Goal: Check status: Check status

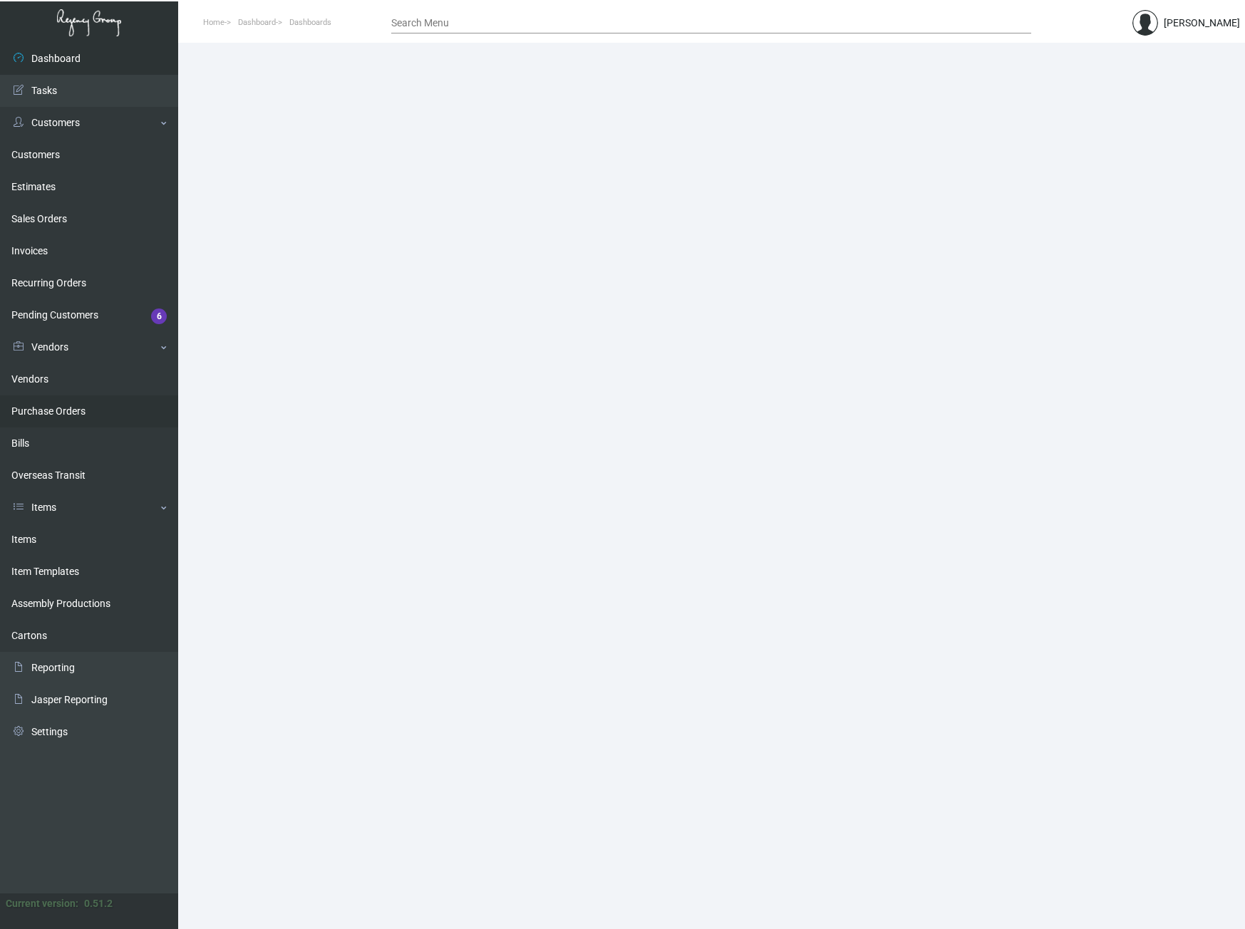
click at [79, 413] on link "Purchase Orders" at bounding box center [89, 411] width 178 height 32
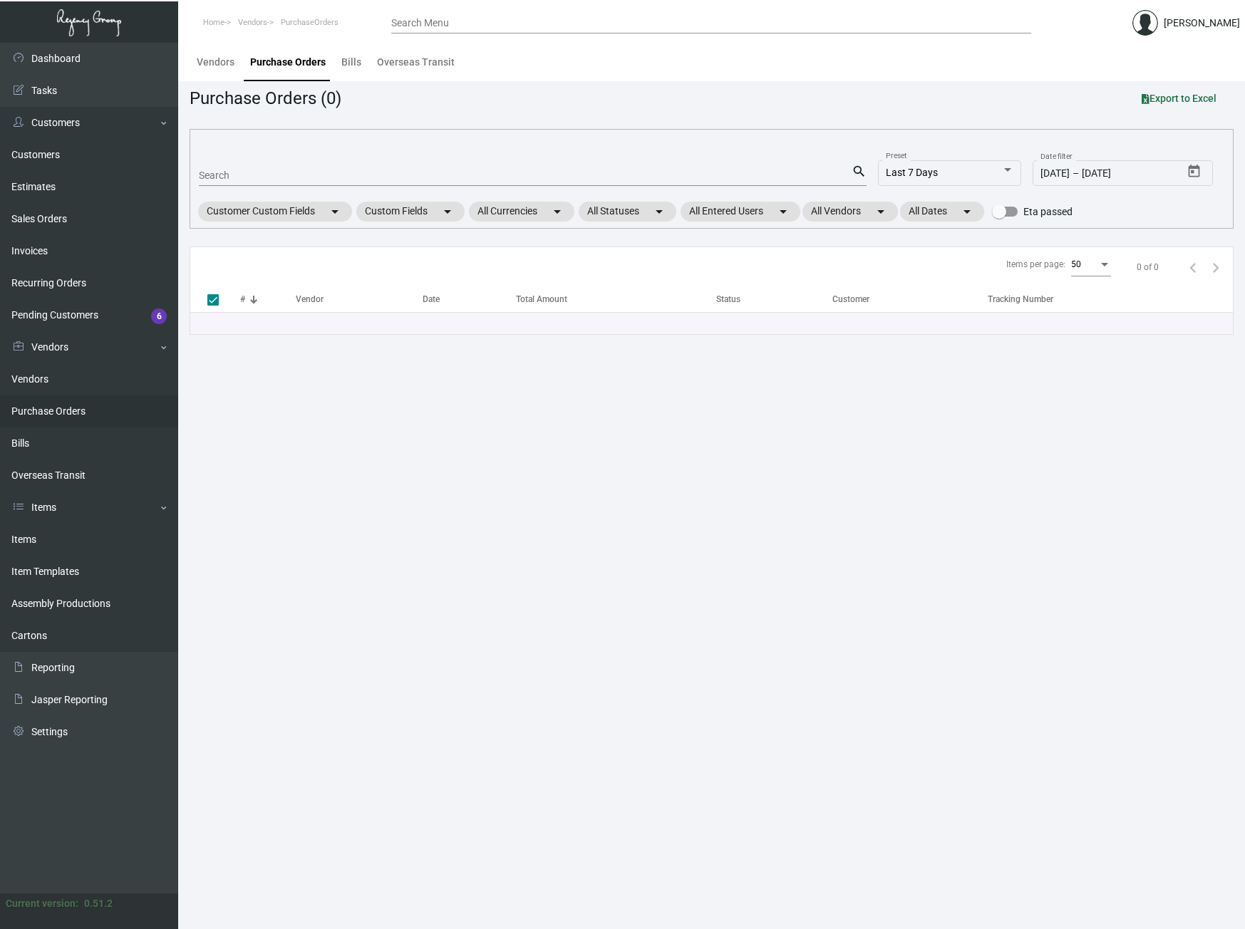
click at [252, 172] on input "Search" at bounding box center [525, 175] width 653 height 11
paste input "06065"
type input "06065"
checkbox input "false"
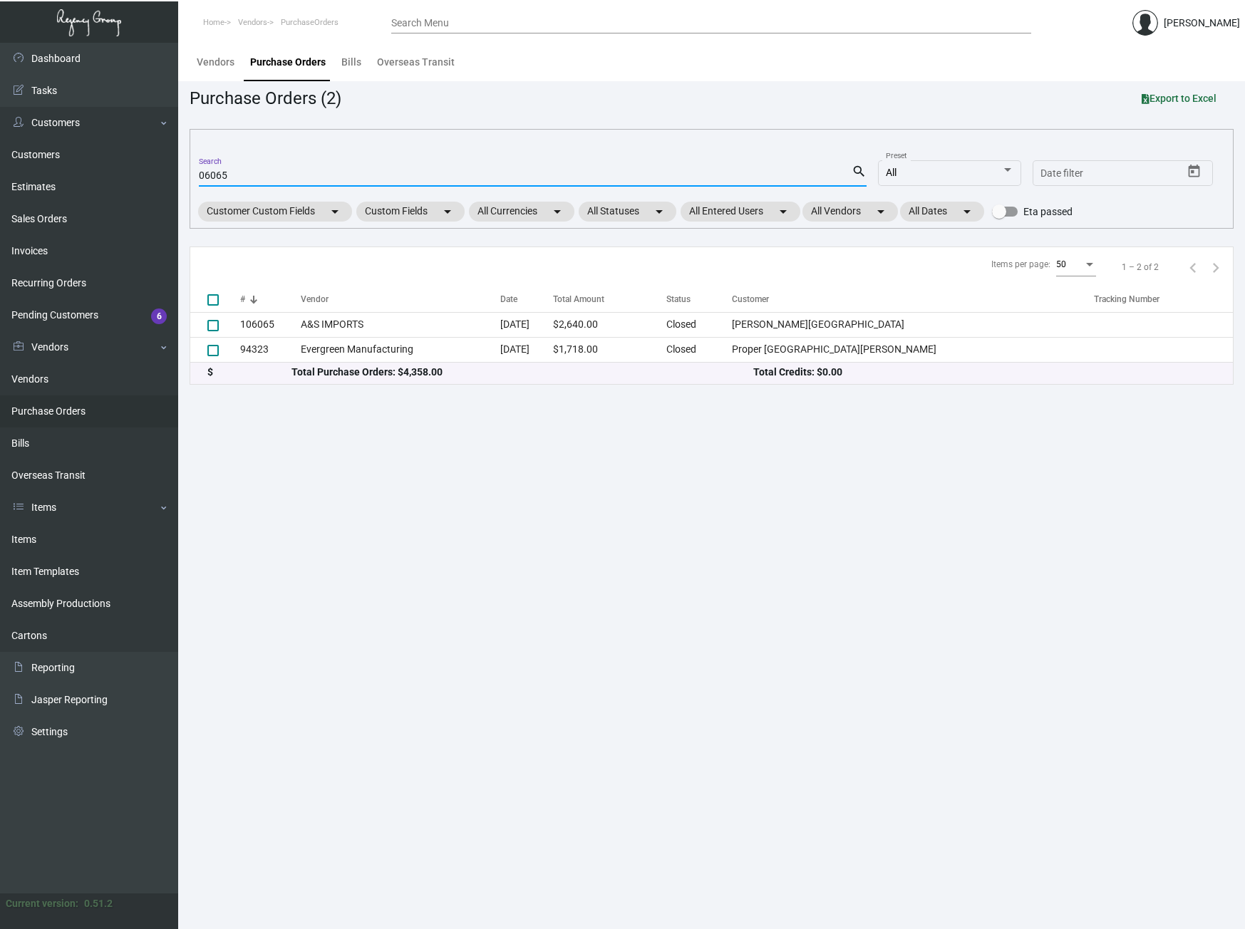
click at [200, 175] on input "06065" at bounding box center [525, 175] width 653 height 11
click at [271, 465] on main "Vendors Purchase Orders Bills Overseas Transit Purchase Orders (2) Export to Ex…" at bounding box center [711, 486] width 1067 height 886
click at [310, 519] on main "Vendors Purchase Orders Bills Overseas Transit Purchase Orders (2) Export to Ex…" at bounding box center [711, 486] width 1067 height 886
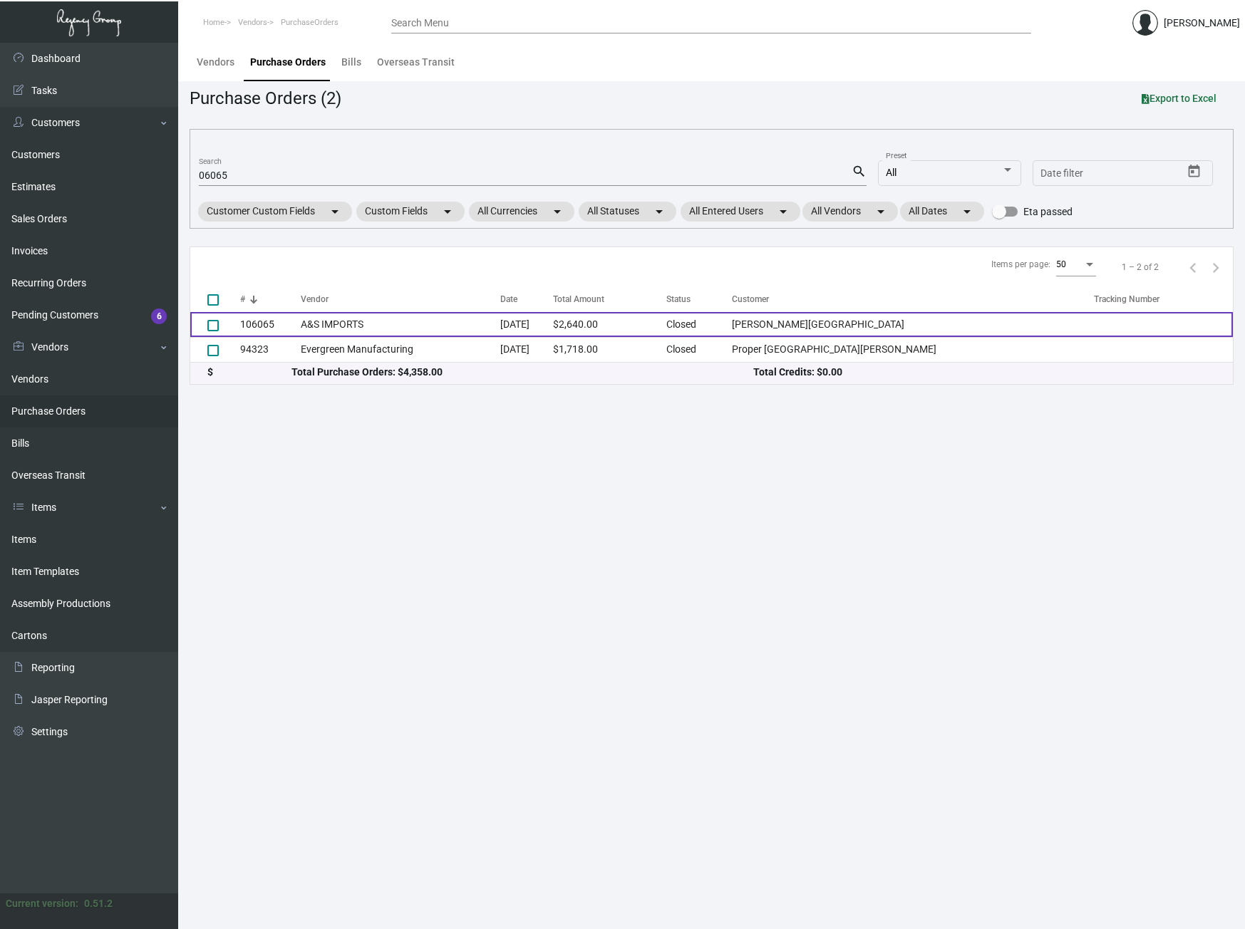
click at [264, 325] on td "106065" at bounding box center [270, 324] width 61 height 25
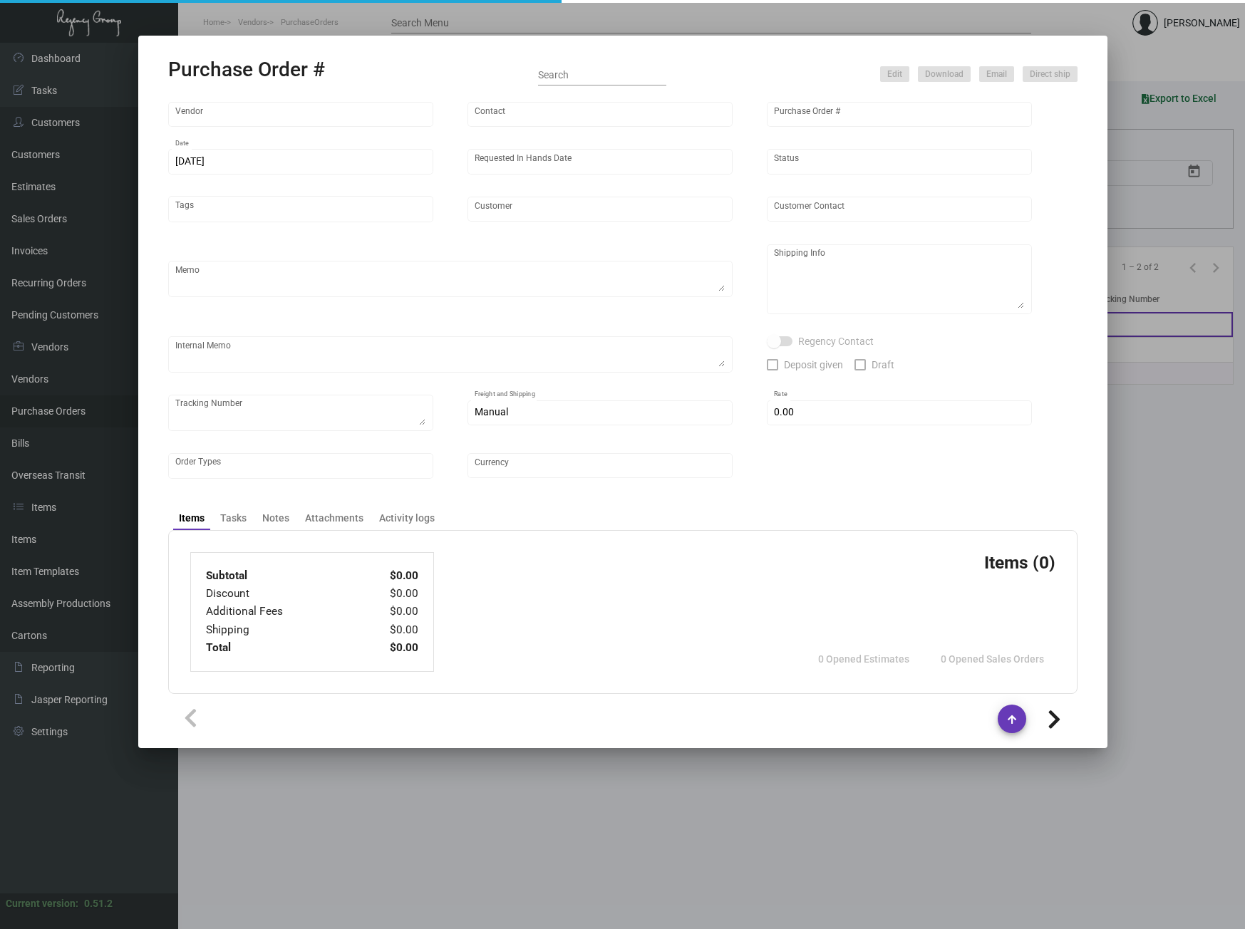
type input "A&S IMPORTS"
type input "[PERSON_NAME]"
type input "106065"
type input "[DATE]"
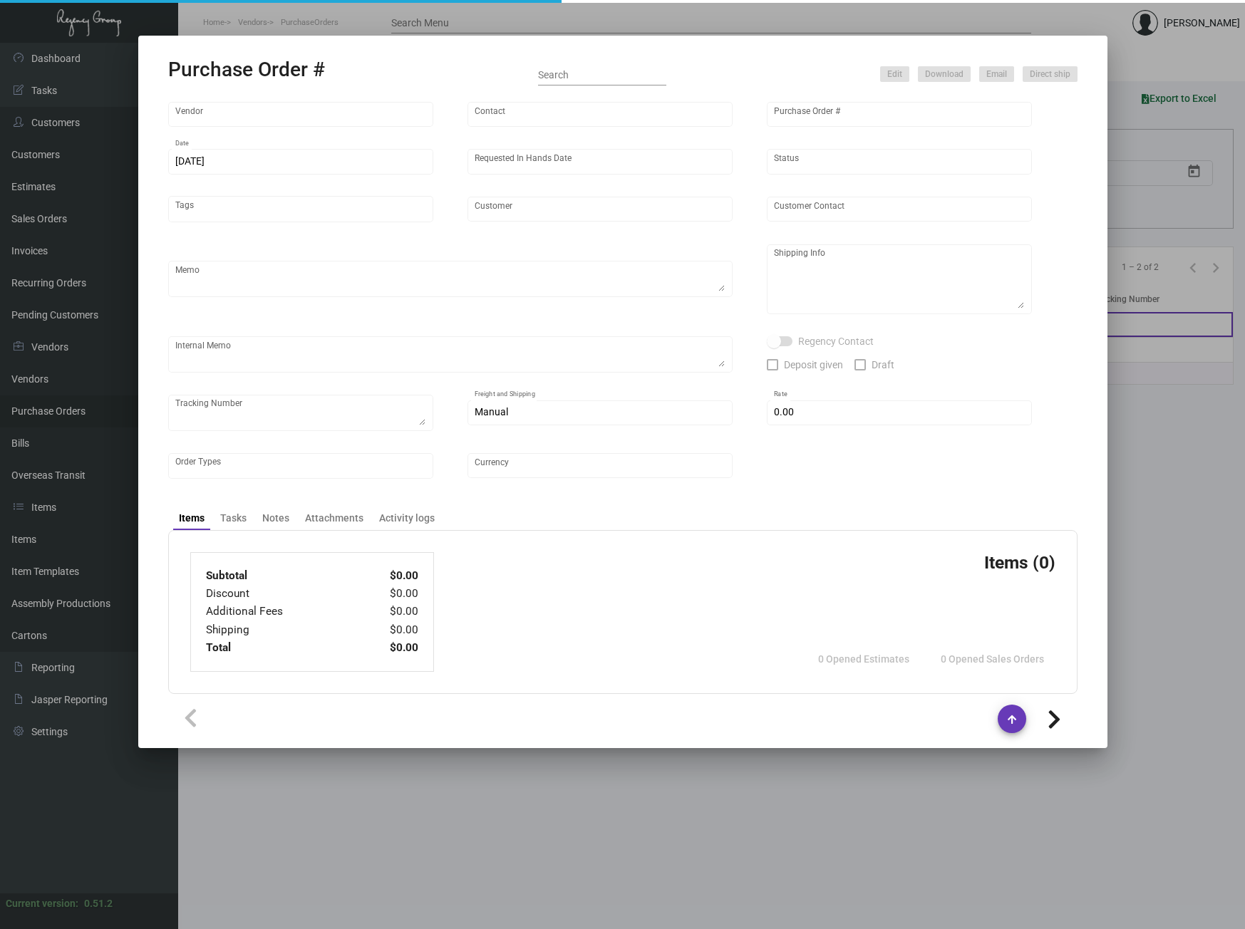
type input "[PERSON_NAME][GEOGRAPHIC_DATA]"
type textarea "Repeat Previous PO 95049."
type textarea "Regency Group NJ - [PERSON_NAME] [STREET_ADDRESS]"
type textarea "NJ Warehouse. CC paid [DATE] 6205 TSW Paid balance of $305.00 [DATE] 1246"
checkbox input "true"
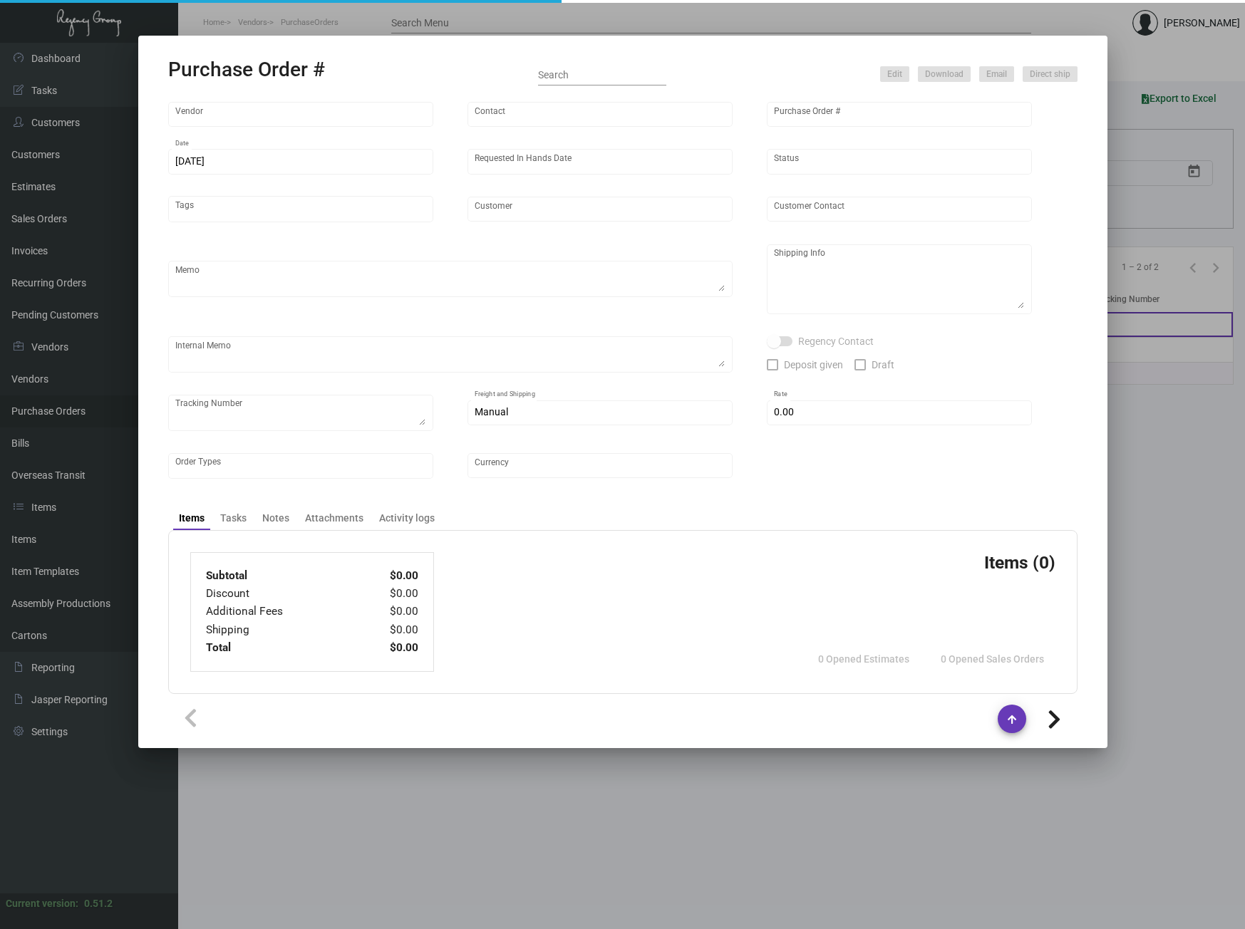
checkbox input "true"
type input "$ 0.00"
type input "United States Dollar $"
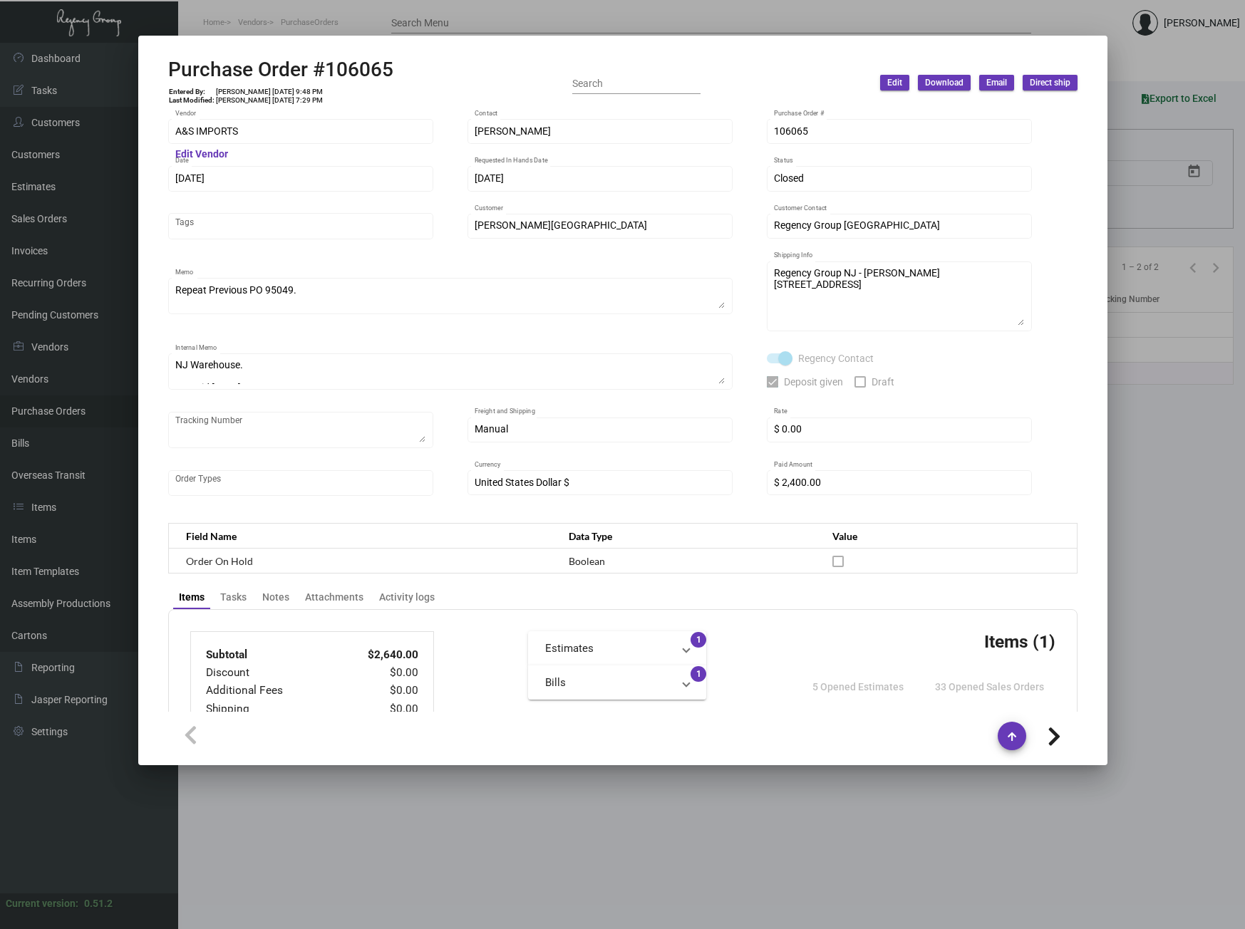
click at [1146, 533] on div at bounding box center [622, 464] width 1245 height 929
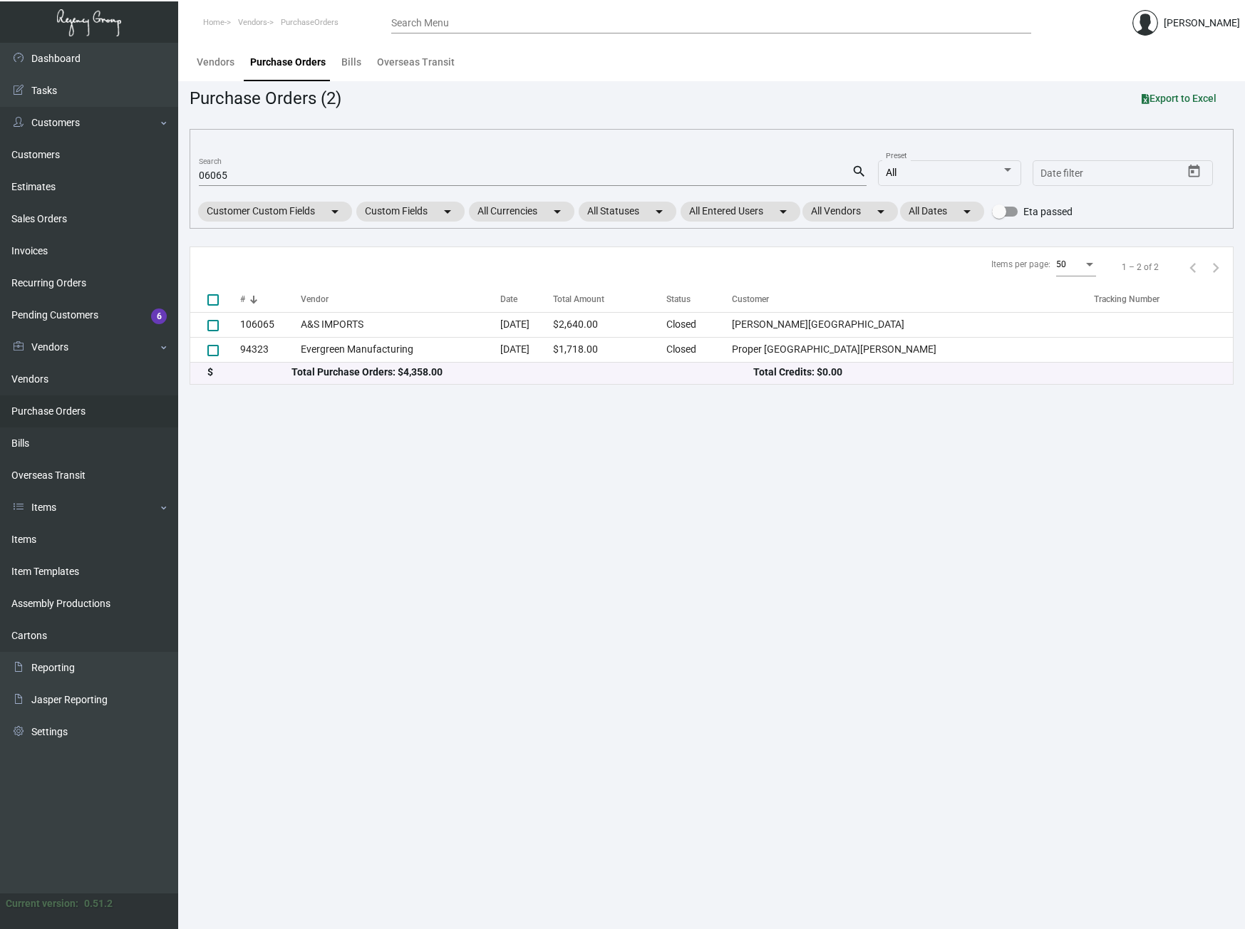
click at [249, 172] on input "06065" at bounding box center [525, 175] width 653 height 11
paste input "10740"
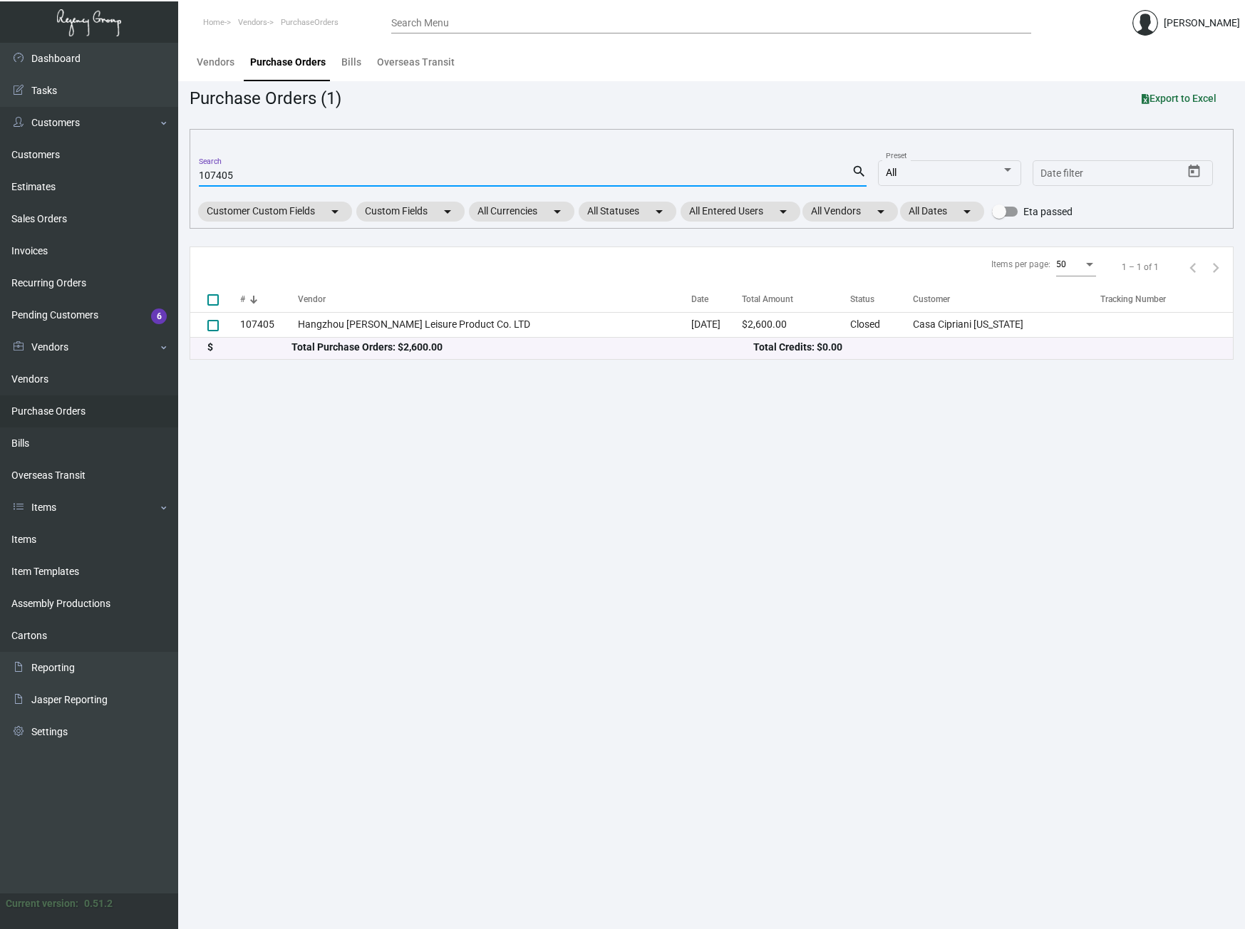
click at [236, 175] on input "107405" at bounding box center [525, 175] width 653 height 11
paste input "521"
type input "107521"
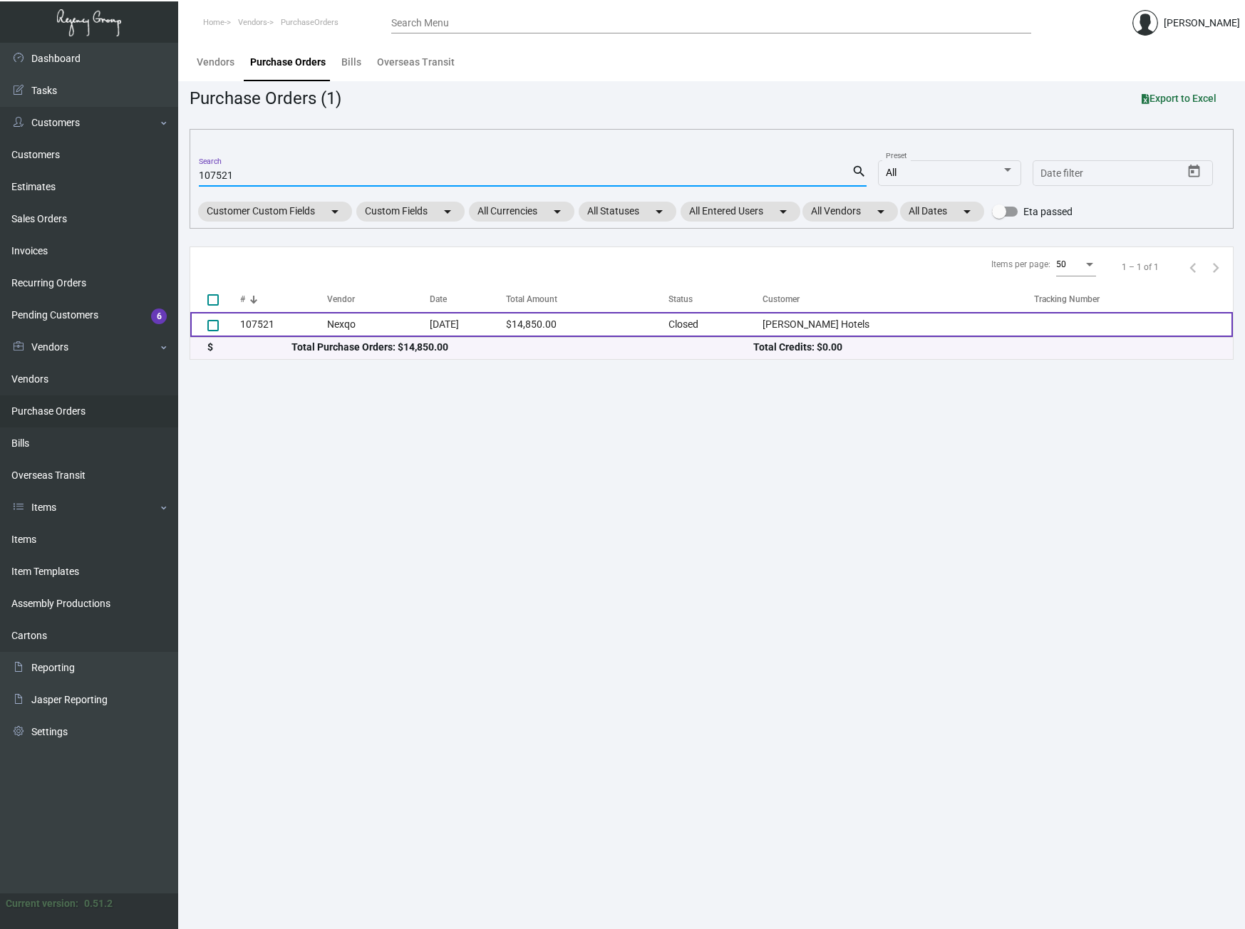
click at [264, 322] on td "107521" at bounding box center [283, 324] width 87 height 25
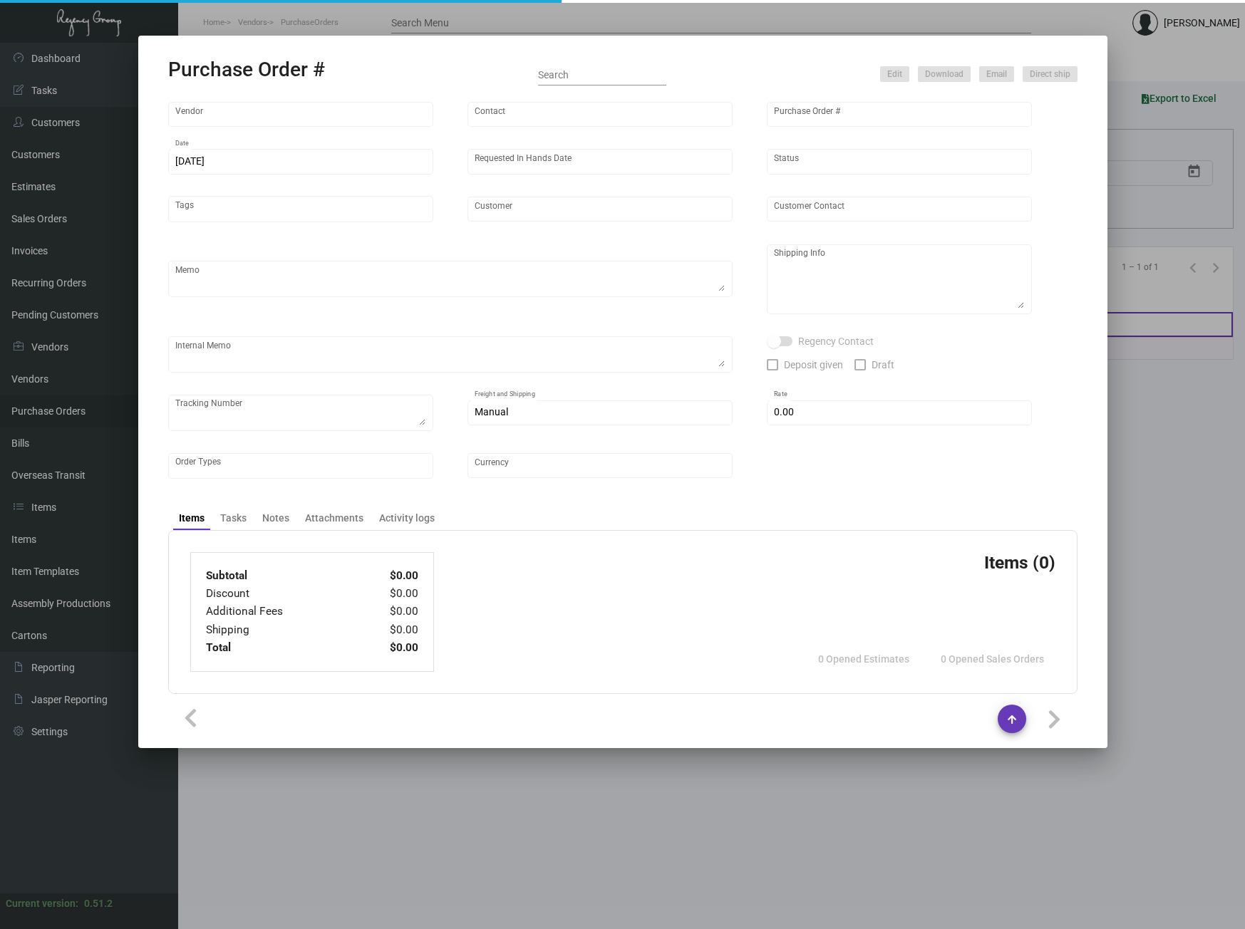
type input "Nexqo"
type input "[PERSON_NAME]"
type input "107521"
type input "[DATE]"
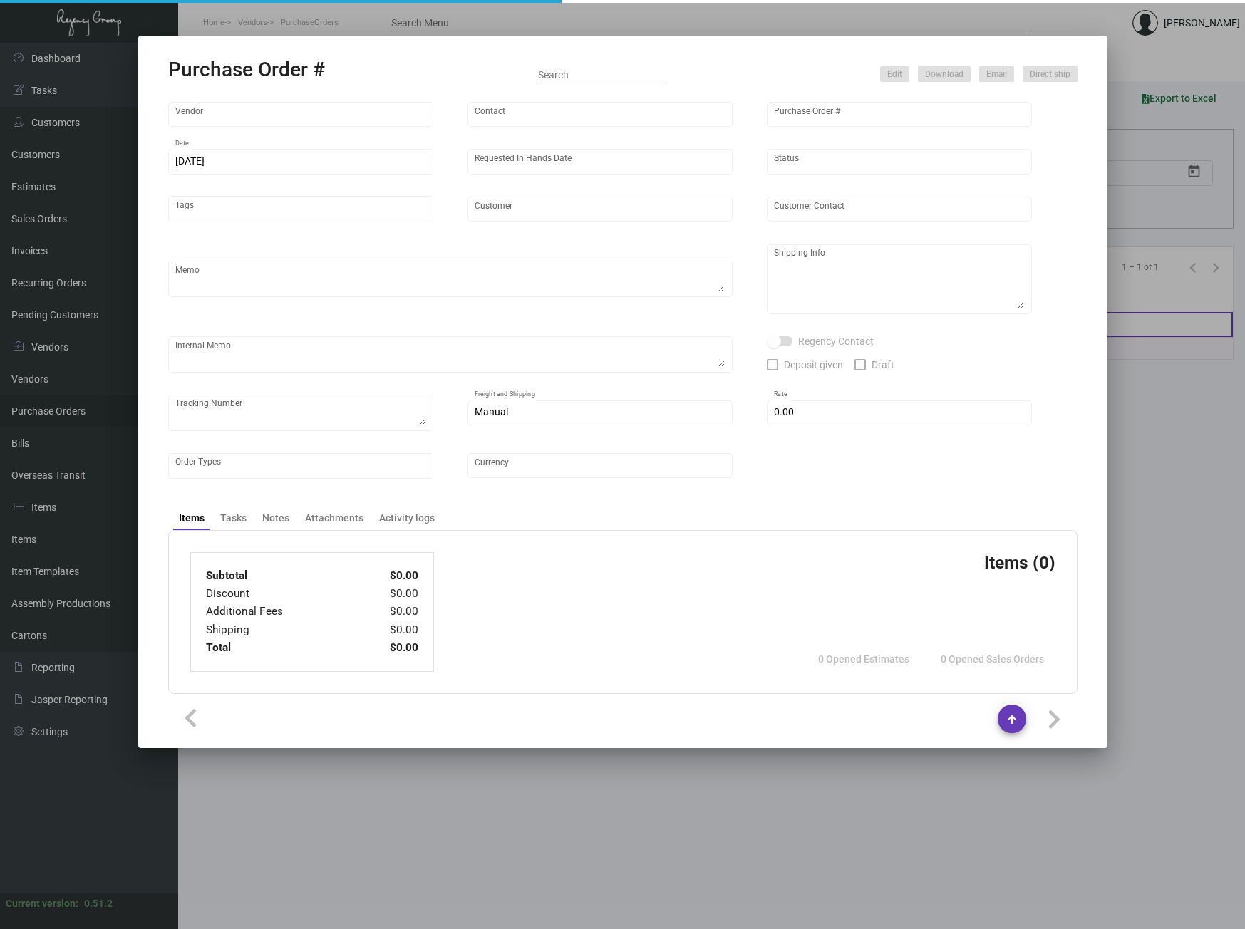
type input "[PERSON_NAME] Hotels"
type textarea "Please ship 25k right away, by boat to our NJ warehouse. For the remaining quan…"
type textarea "Regency Group NJ - [PERSON_NAME] [STREET_ADDRESS]"
checkbox input "true"
type input "$ 0.00"
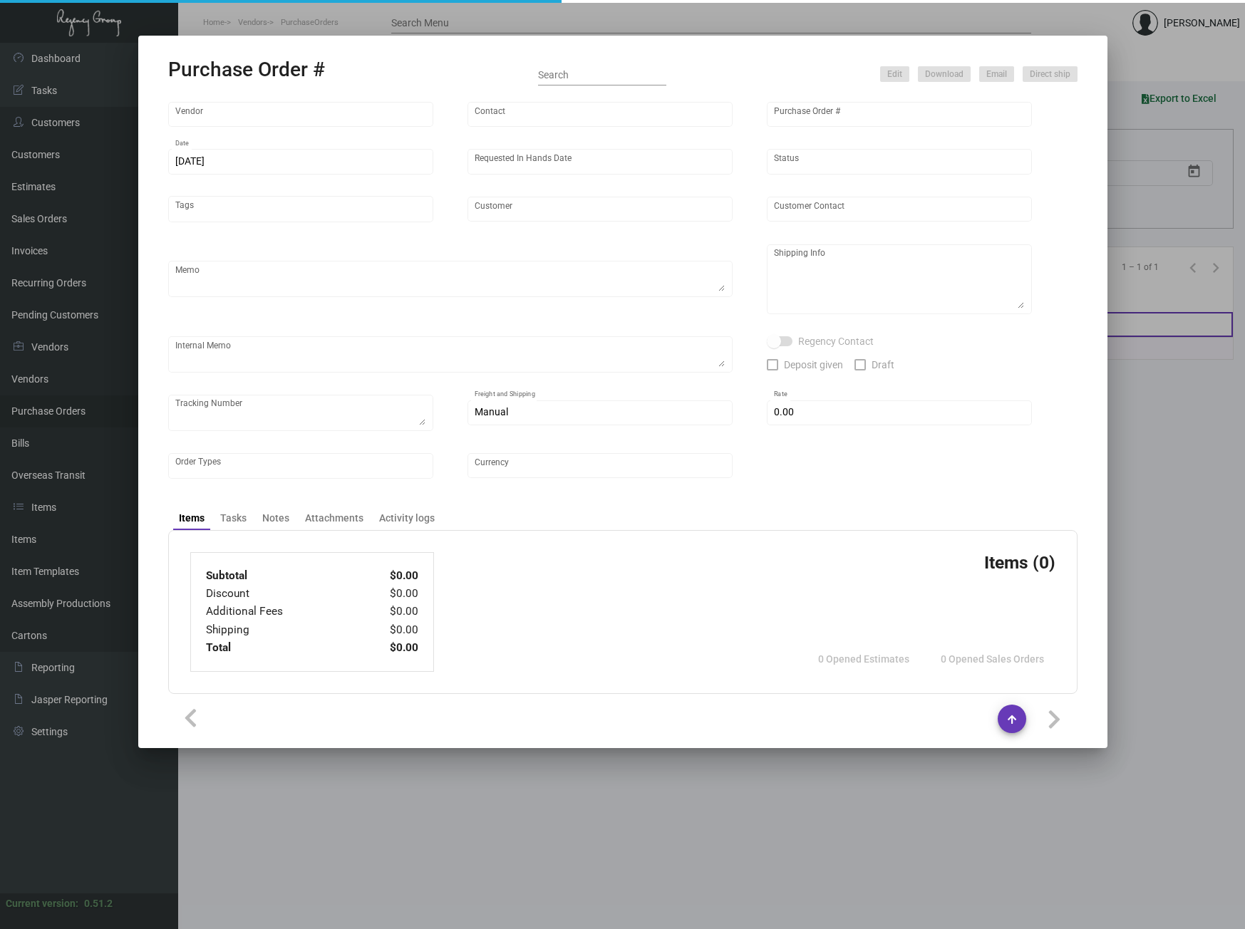
type input "United States Dollar $"
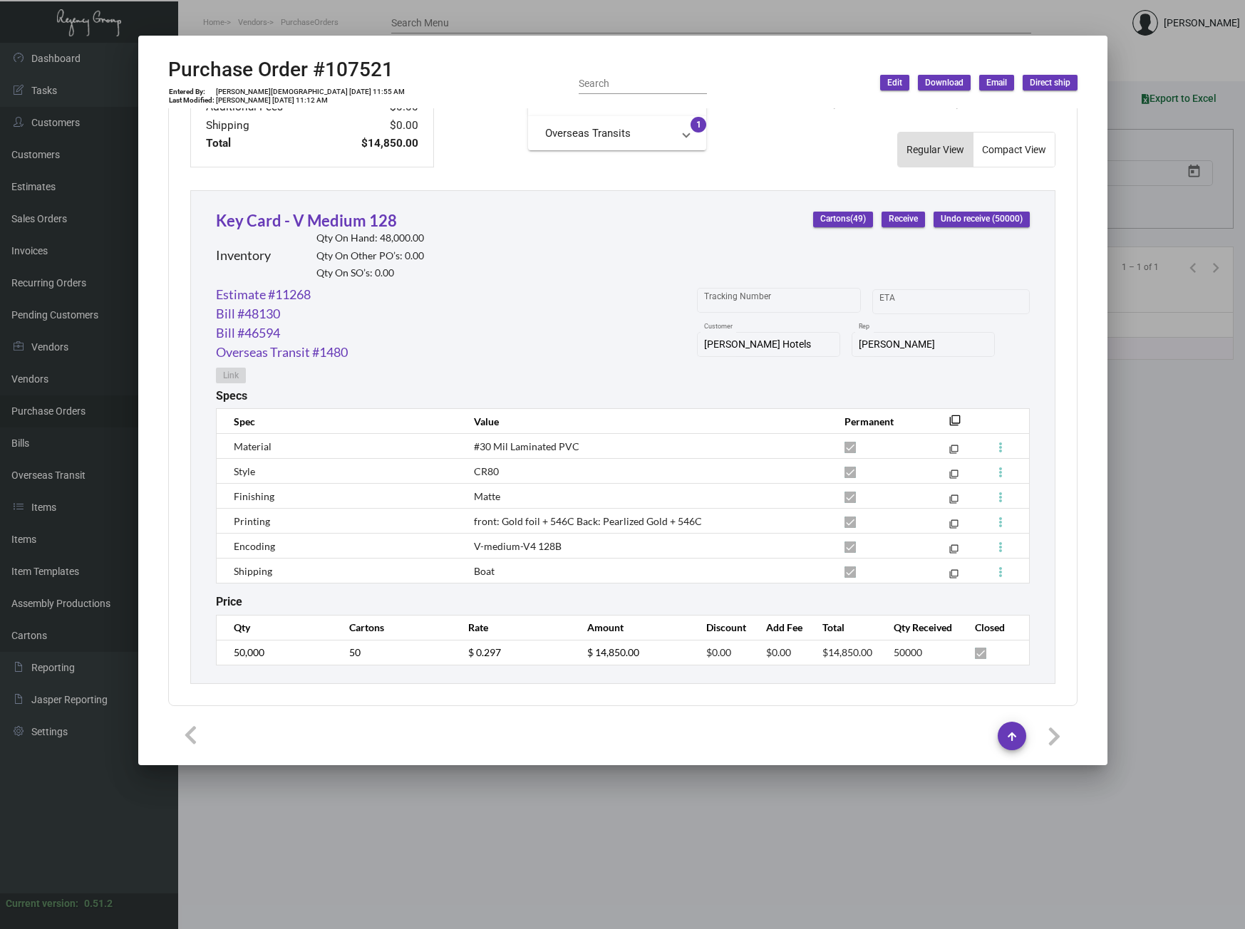
scroll to position [583, 0]
drag, startPoint x: 572, startPoint y: 547, endPoint x: 475, endPoint y: 544, distance: 97.6
click at [475, 544] on td "V-medium-V4 128B" at bounding box center [645, 546] width 370 height 25
copy span "V-medium-V4 128B"
click at [236, 784] on div at bounding box center [622, 464] width 1245 height 929
